Goal: Download file/media

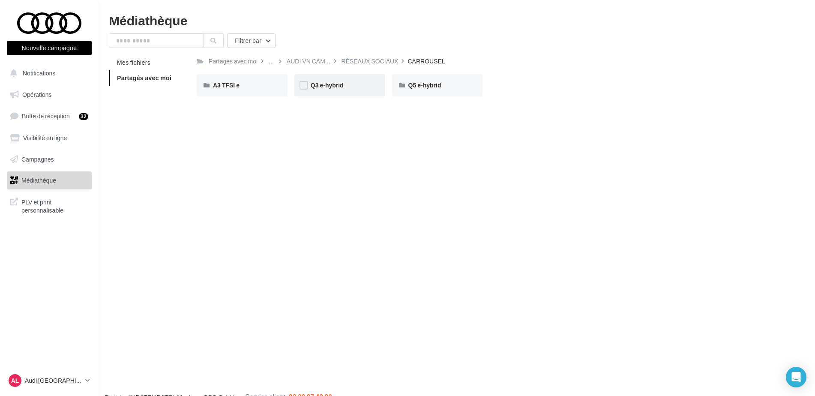
click at [331, 90] on div "Q3 e-hybrid" at bounding box center [340, 85] width 58 height 9
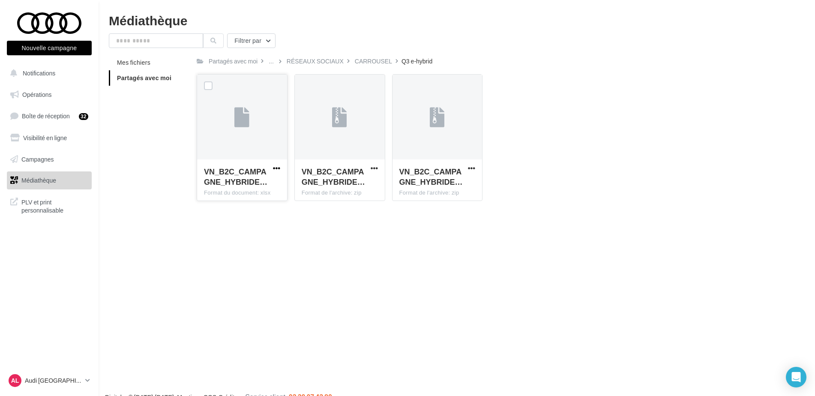
click at [278, 170] on span "button" at bounding box center [276, 168] width 7 height 7
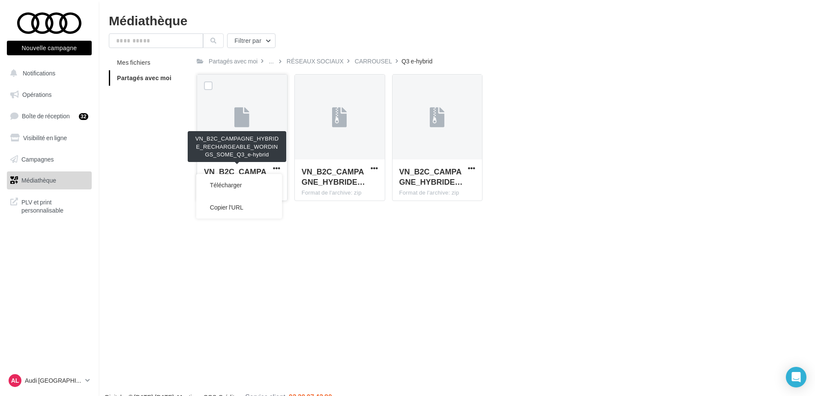
click at [268, 173] on div "VN_B2C_CAMPAGNE_HYBRIDE…" at bounding box center [237, 176] width 66 height 21
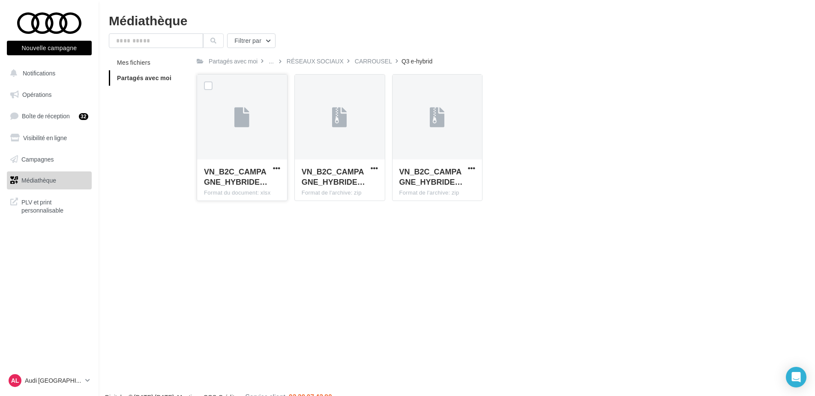
click at [265, 175] on span "VN_B2C_CAMPAGNE_HYBRIDE…" at bounding box center [235, 177] width 63 height 20
click at [275, 166] on span "button" at bounding box center [276, 168] width 7 height 7
click at [243, 185] on button "Télécharger" at bounding box center [239, 185] width 86 height 22
click at [513, 208] on div "Nouvelle campagne Nouvelle campagne Notifications Opérations Boîte de réception…" at bounding box center [407, 212] width 815 height 396
click at [53, 204] on span "PLV et print personnalisable" at bounding box center [54, 205] width 67 height 18
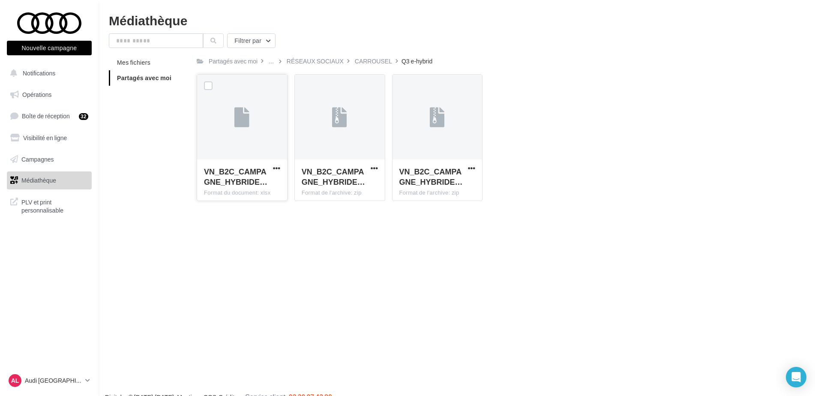
click at [20, 176] on link "Médiathèque" at bounding box center [49, 180] width 88 height 18
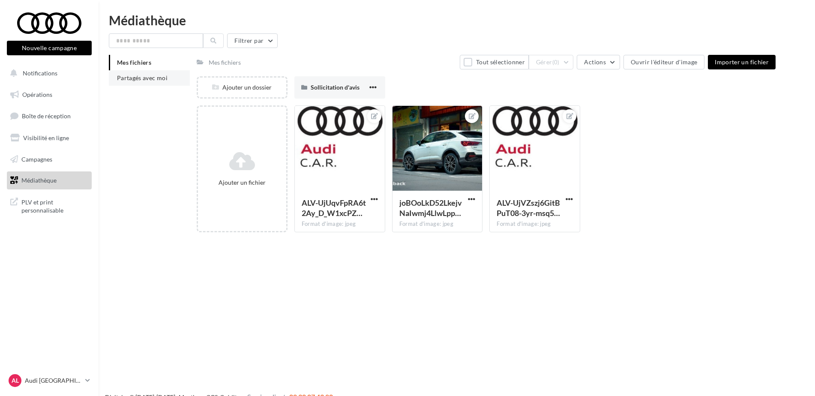
click at [135, 83] on li "Partagés avec moi" at bounding box center [149, 77] width 81 height 15
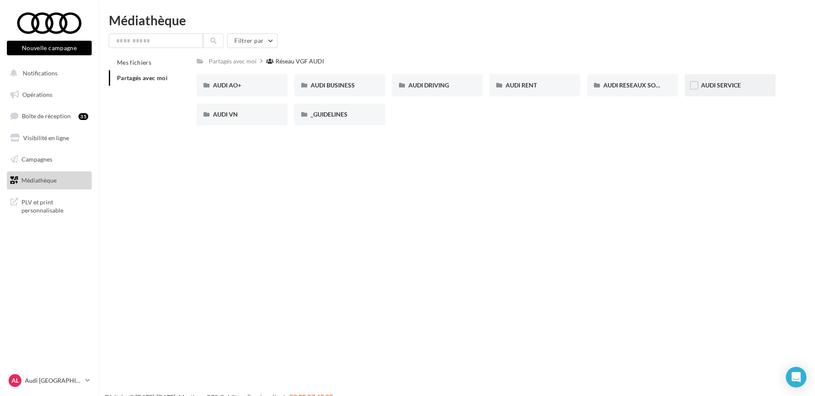
click at [716, 90] on div "AUDI SERVICE" at bounding box center [730, 85] width 91 height 22
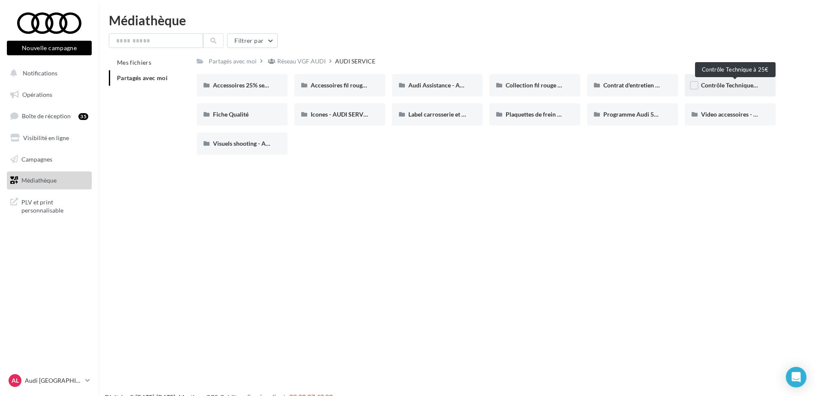
click at [731, 82] on span "Contrôle Technique à 25€" at bounding box center [735, 84] width 68 height 7
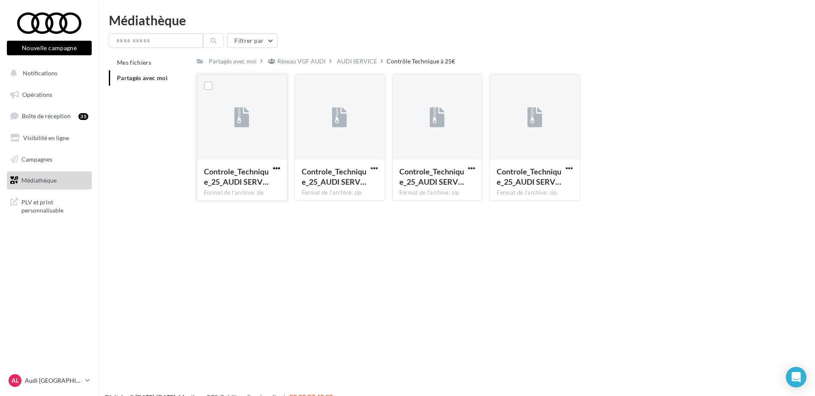
click at [279, 166] on span "button" at bounding box center [276, 168] width 7 height 7
click at [332, 235] on div "Nouvelle campagne Nouvelle campagne Notifications Opérations Boîte de réception…" at bounding box center [407, 212] width 815 height 396
click at [273, 165] on span "button" at bounding box center [276, 168] width 7 height 7
click at [305, 226] on div "Nouvelle campagne Nouvelle campagne Notifications Opérations Boîte de réception…" at bounding box center [407, 212] width 815 height 396
click at [562, 169] on div "Controle_Technique_25_AUDI SERV…" at bounding box center [530, 176] width 66 height 21
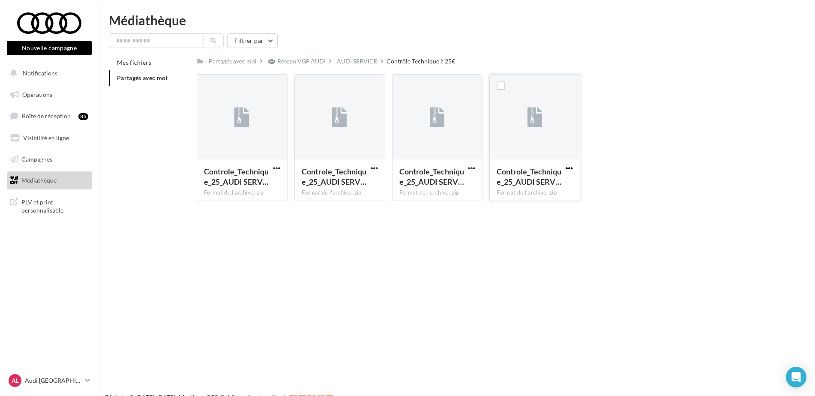
click at [568, 168] on span "button" at bounding box center [569, 168] width 7 height 7
click at [530, 189] on button "Télécharger" at bounding box center [532, 185] width 86 height 22
click at [375, 166] on span "button" at bounding box center [374, 168] width 7 height 7
click at [437, 267] on div "Nouvelle campagne Nouvelle campagne Notifications Opérations Boîte de réception…" at bounding box center [407, 212] width 815 height 396
click at [281, 167] on button "button" at bounding box center [276, 169] width 11 height 9
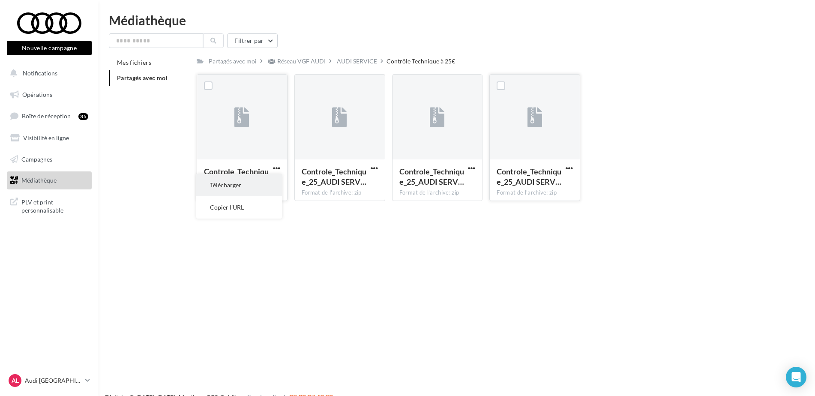
click at [241, 189] on button "Télécharger" at bounding box center [239, 185] width 86 height 22
